Goal: Task Accomplishment & Management: Use online tool/utility

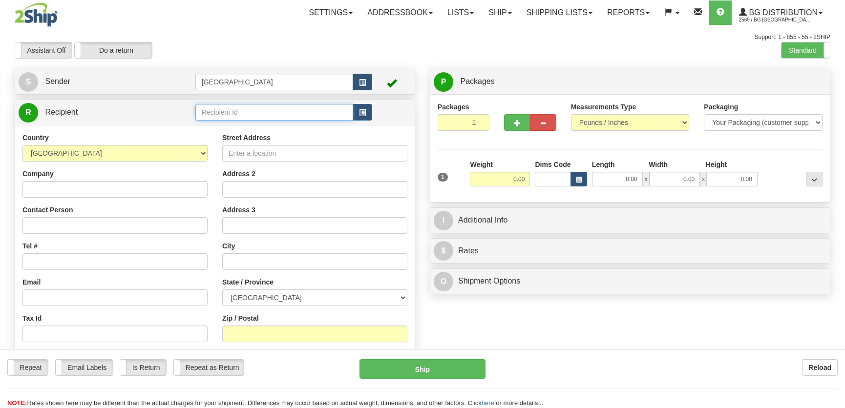
click at [255, 119] on input "text" at bounding box center [274, 112] width 158 height 17
click at [262, 127] on div "60156" at bounding box center [271, 128] width 147 height 10
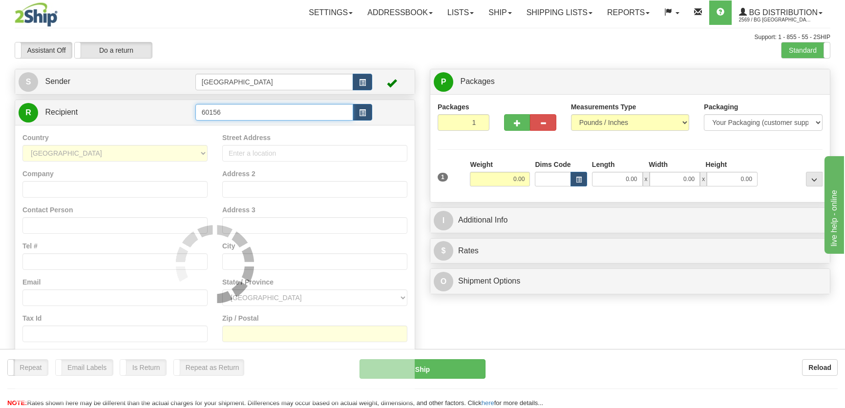
type input "60156"
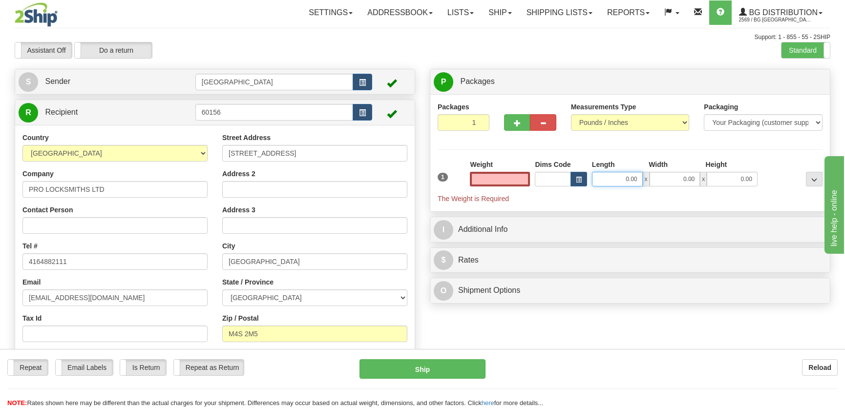
type input "0.00"
click at [616, 178] on input "0.00" at bounding box center [617, 179] width 51 height 15
type input "12.00"
type input "8.00"
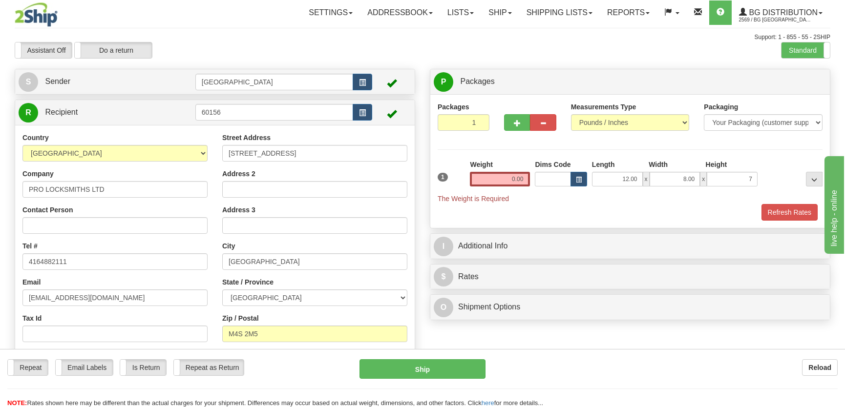
type input "7.00"
drag, startPoint x: 532, startPoint y: 174, endPoint x: 521, endPoint y: 179, distance: 12.2
click at [531, 177] on div "1 Weight 0.00 Dims Code x x" at bounding box center [630, 182] width 390 height 44
click at [522, 178] on input "0.00" at bounding box center [500, 179] width 60 height 15
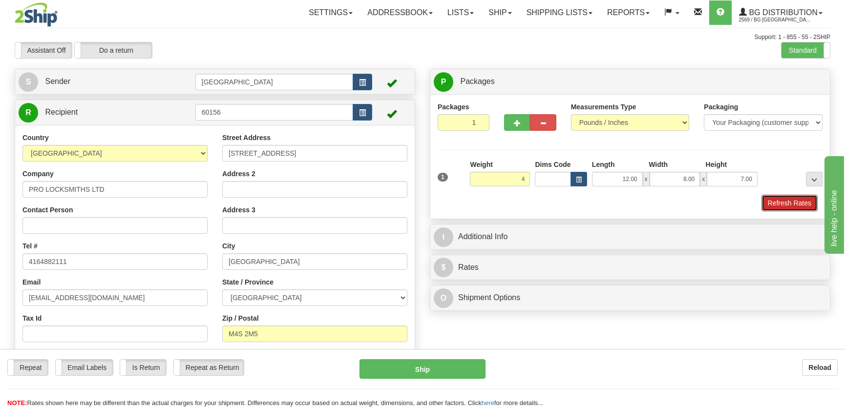
type input "4.00"
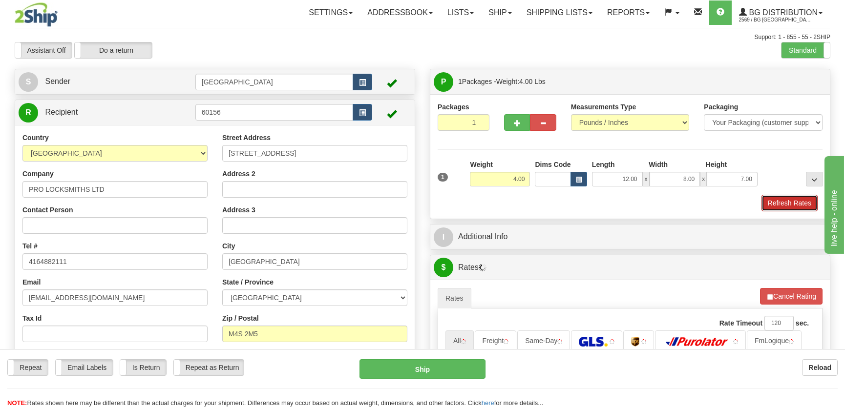
click at [765, 199] on button "Refresh Rates" at bounding box center [789, 203] width 56 height 17
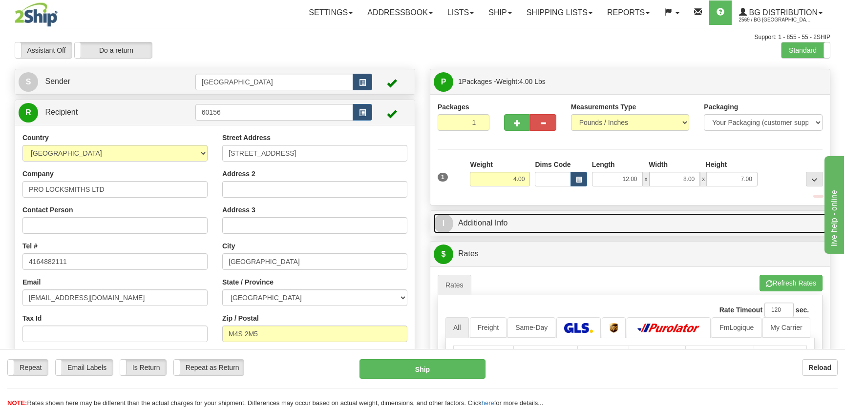
click at [697, 226] on link "I Additional Info" at bounding box center [630, 223] width 393 height 20
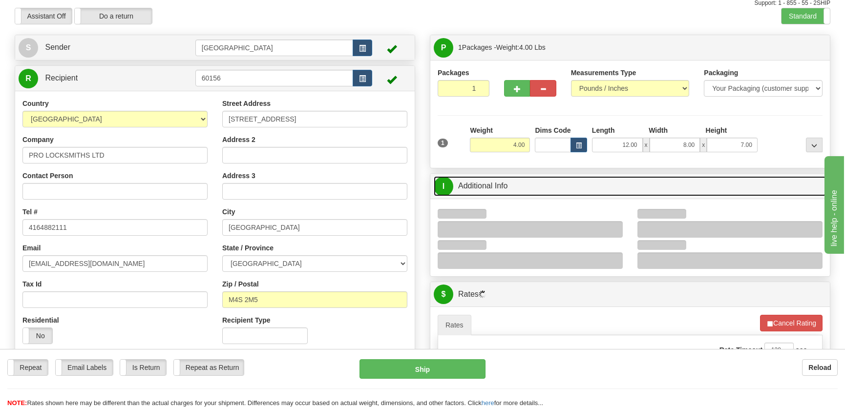
scroll to position [44, 0]
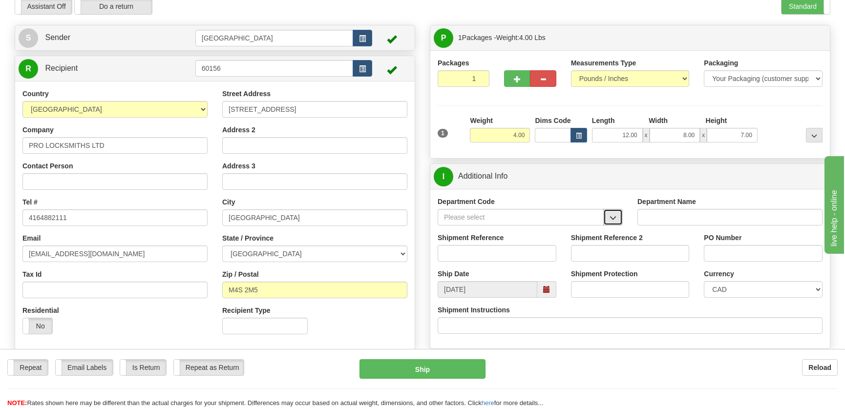
click at [614, 218] on span "button" at bounding box center [612, 218] width 7 height 6
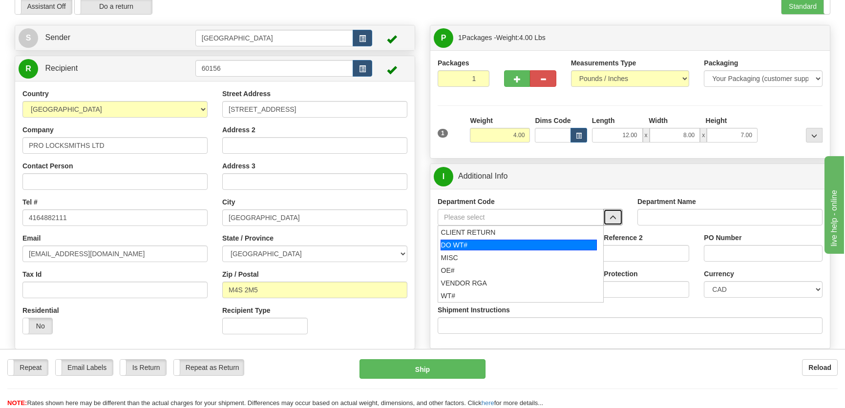
click at [479, 248] on div "DO WT#" at bounding box center [518, 245] width 157 height 11
type input "DO WT#"
type input "DIRECT ORDERS"
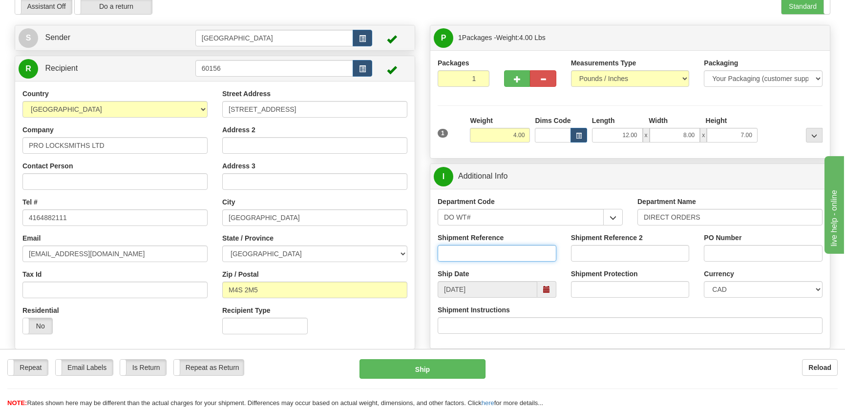
click at [476, 254] on input "Shipment Reference" at bounding box center [496, 253] width 119 height 17
type input "166696-00"
click at [774, 253] on input "PO Number" at bounding box center [762, 253] width 119 height 17
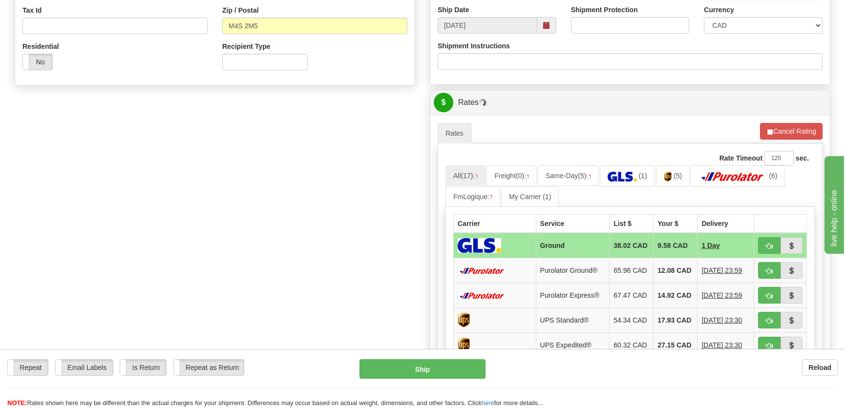
scroll to position [310, 0]
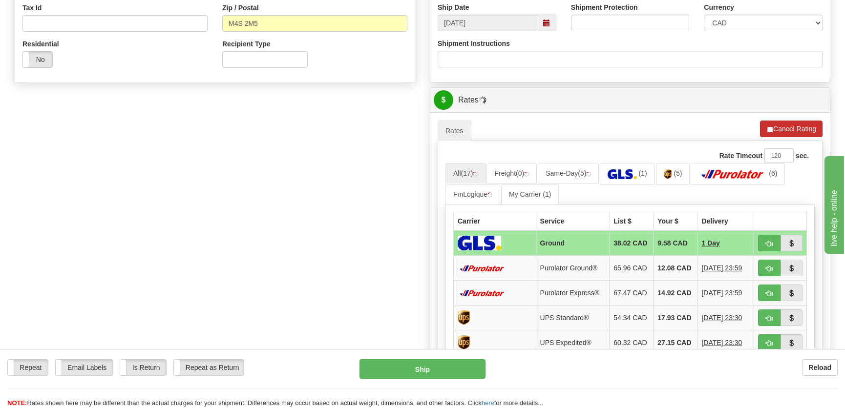
type input "."
click at [781, 136] on button "Cancel Rating" at bounding box center [791, 129] width 62 height 17
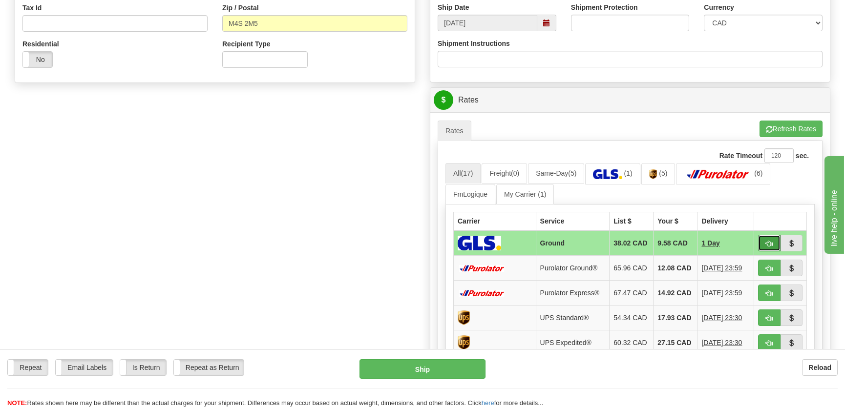
click at [762, 244] on button "button" at bounding box center [769, 243] width 22 height 17
type input "1"
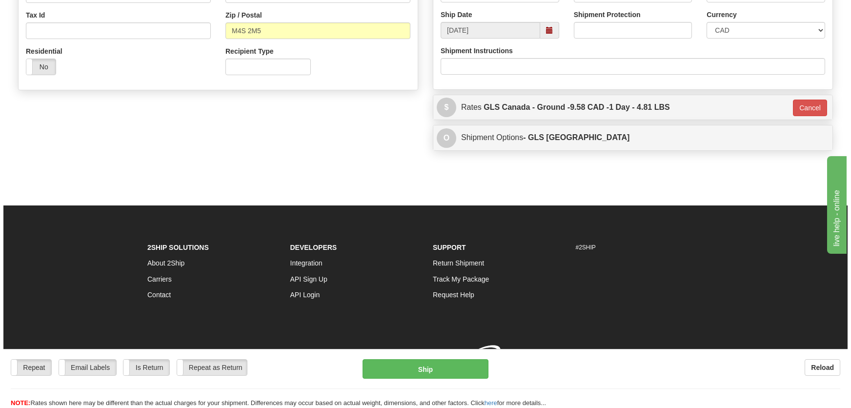
scroll to position [308, 0]
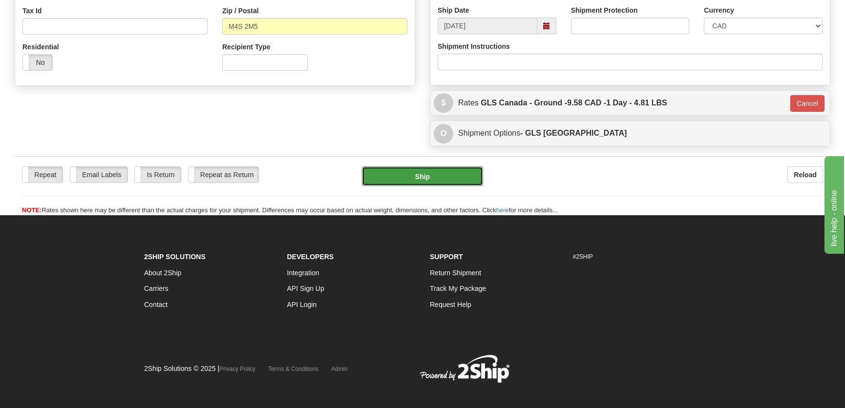
click at [426, 179] on button "Ship" at bounding box center [422, 176] width 121 height 20
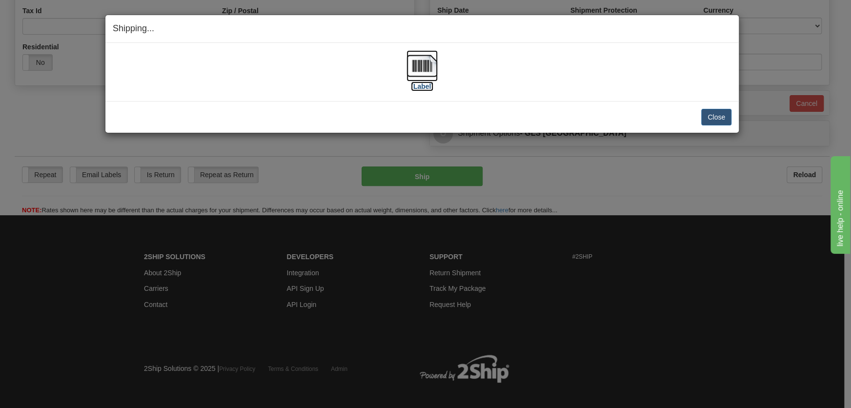
click at [424, 69] on img at bounding box center [422, 65] width 31 height 31
click at [712, 119] on button "Close" at bounding box center [717, 117] width 30 height 17
